Goal: Book appointment/travel/reservation

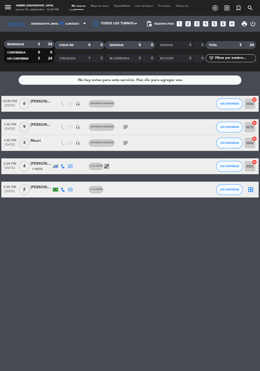
click at [100, 5] on div "Mis reservas Mapa de mesas Disponibilidad Lista de Espera Pre-acceso Tarjetas d…" at bounding box center [130, 8] width 122 height 8
click at [104, 6] on span "Mapa de mesas" at bounding box center [99, 6] width 23 height 2
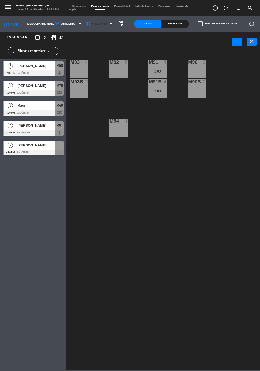
click at [106, 21] on span "Primer Piso" at bounding box center [99, 24] width 31 height 12
click at [98, 51] on ng-component "menu Hierro Palermo jueves 25. septiembre - 12:48 PM Mis reservas Mapa de mesas…" at bounding box center [130, 185] width 260 height 371
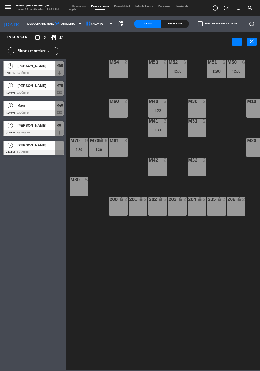
click at [198, 106] on div "M30 2" at bounding box center [196, 108] width 19 height 19
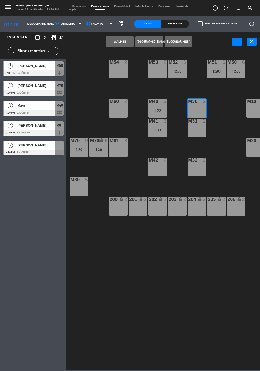
click at [192, 126] on div "m31 2" at bounding box center [196, 128] width 19 height 19
click at [191, 170] on div "M32 2" at bounding box center [196, 167] width 19 height 19
click at [192, 170] on div "M32 2" at bounding box center [196, 167] width 19 height 19
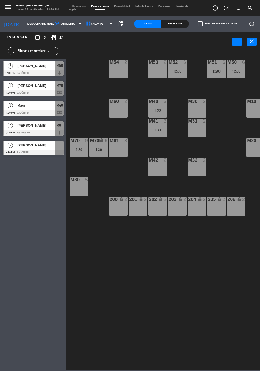
click at [191, 183] on div "M54 2 M53 2 M52 6 12:00 M51 6 12:00 M50 6 12:00 M60 2 M40 3 1:30 M30 2 M10 6 M1…" at bounding box center [164, 211] width 191 height 320
click at [202, 174] on div "M32 2" at bounding box center [196, 167] width 19 height 19
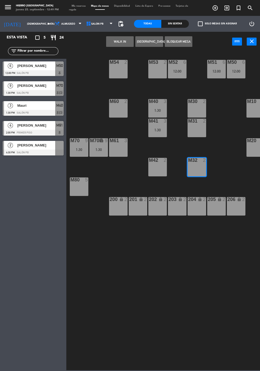
click at [198, 109] on div "M30 2" at bounding box center [196, 108] width 19 height 19
click at [192, 137] on div "m31 2" at bounding box center [196, 128] width 19 height 19
click at [147, 44] on button "[GEOGRAPHIC_DATA]" at bounding box center [149, 41] width 28 height 11
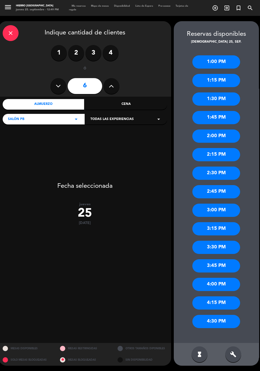
click at [59, 88] on icon at bounding box center [58, 86] width 5 height 8
type input "5"
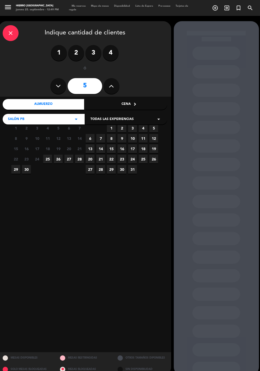
click at [46, 158] on span "25" at bounding box center [47, 159] width 9 height 9
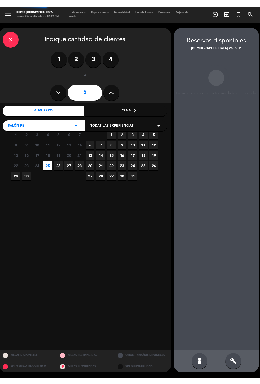
scroll to position [21, 0]
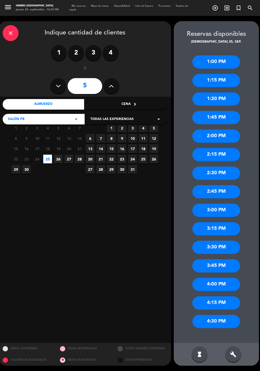
click at [219, 55] on div "1:00 PM" at bounding box center [216, 61] width 48 height 13
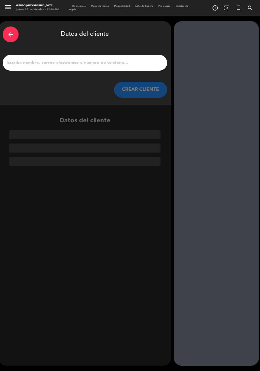
click at [138, 59] on input "1" at bounding box center [85, 62] width 156 height 7
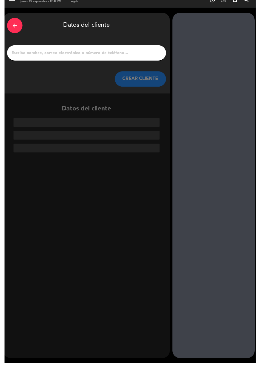
scroll to position [13, 0]
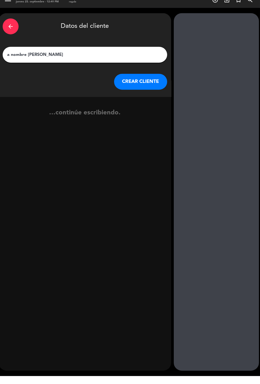
click at [28, 59] on input "a nombre [PERSON_NAME]" at bounding box center [85, 62] width 156 height 7
type input "[PERSON_NAME]"
click at [145, 82] on button "CREAR CLIENTE" at bounding box center [140, 90] width 53 height 16
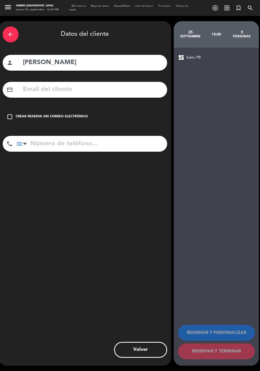
click at [43, 114] on div "Crear reserva sin correo electrónico" at bounding box center [52, 116] width 72 height 5
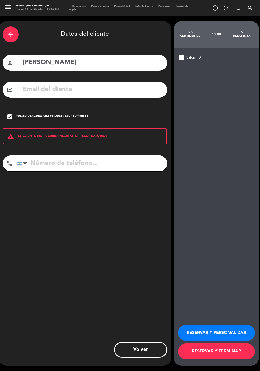
click at [197, 341] on button "RESERVAR Y PERSONALIZAR" at bounding box center [216, 333] width 77 height 16
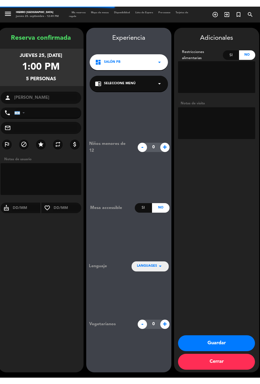
scroll to position [21, 0]
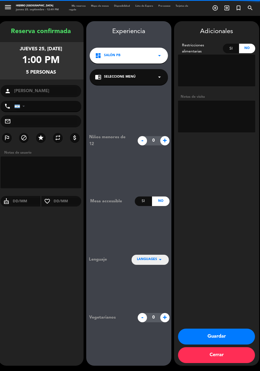
click at [202, 101] on textarea at bounding box center [216, 117] width 77 height 32
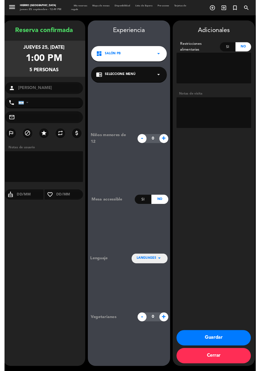
scroll to position [13, 0]
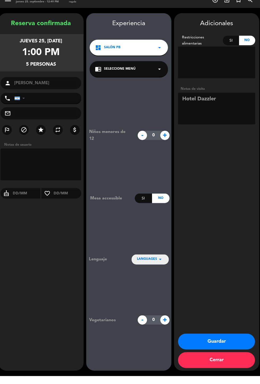
type textarea "Hotel Dazzler"
click at [220, 211] on div "Adicionales Restricciones alimentarias Si No Notas de visita Guardar Cerrar" at bounding box center [216, 200] width 85 height 358
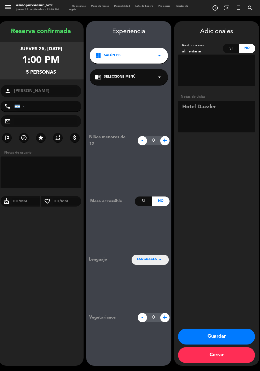
click at [213, 345] on button "Guardar" at bounding box center [216, 337] width 77 height 16
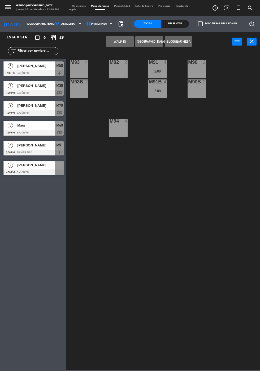
click at [71, 6] on span "Mis reservas" at bounding box center [78, 6] width 19 height 2
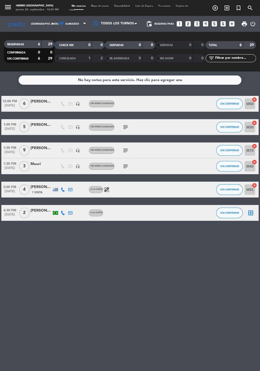
click at [126, 124] on icon "subject" at bounding box center [125, 127] width 6 height 6
click at [255, 148] on icon "cancel" at bounding box center [254, 146] width 5 height 5
click at [253, 151] on icon "border_all" at bounding box center [250, 150] width 6 height 6
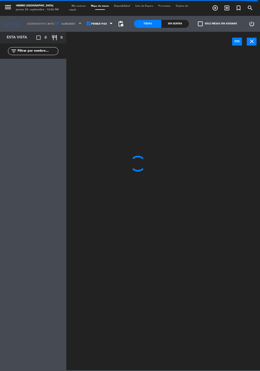
click at [254, 43] on icon "close" at bounding box center [251, 41] width 6 height 6
